Goal: Book appointment/travel/reservation

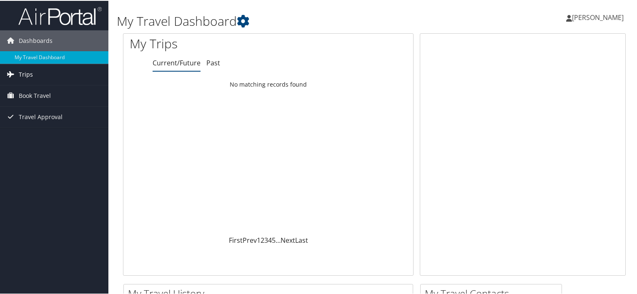
click at [22, 69] on span "Trips" at bounding box center [26, 73] width 14 height 21
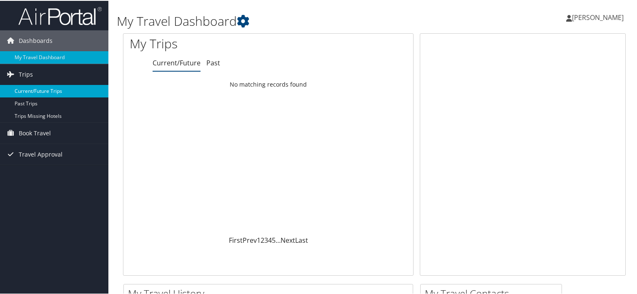
click at [43, 91] on link "Current/Future Trips" at bounding box center [54, 90] width 108 height 13
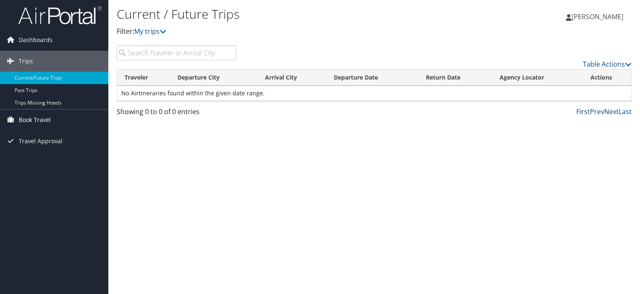
click at [33, 117] on span "Book Travel" at bounding box center [35, 120] width 32 height 21
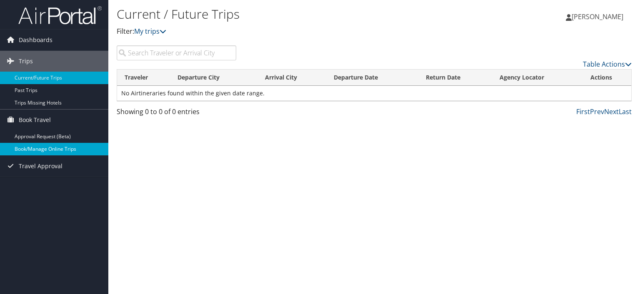
click at [31, 145] on link "Book/Manage Online Trips" at bounding box center [54, 149] width 108 height 13
